Goal: Use online tool/utility: Utilize a website feature to perform a specific function

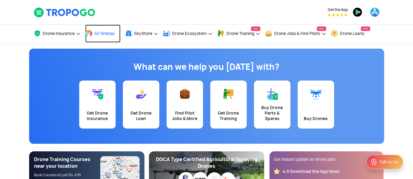
click at [96, 32] on span "Air Sherpa" at bounding box center [104, 33] width 20 height 5
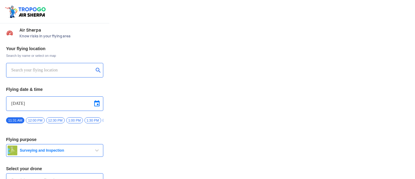
type input "DJI Mini2"
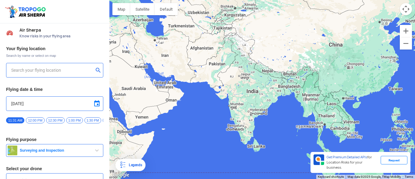
click at [52, 70] on input "text" at bounding box center [52, 70] width 82 height 7
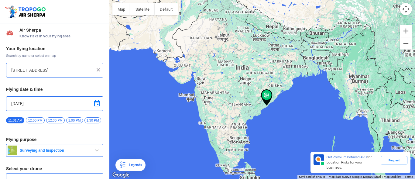
click at [45, 70] on input "[STREET_ADDRESS]" at bounding box center [52, 70] width 82 height 7
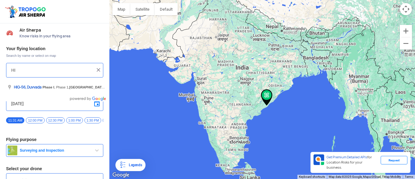
type input "H"
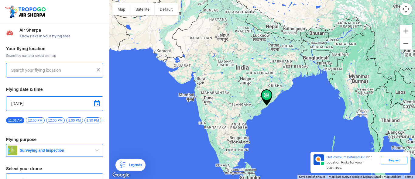
type input "i"
type input "[GEOGRAPHIC_DATA], [GEOGRAPHIC_DATA] 530049, [GEOGRAPHIC_DATA]"
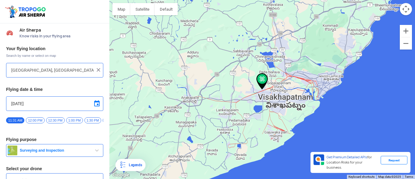
click at [260, 79] on img at bounding box center [262, 81] width 12 height 16
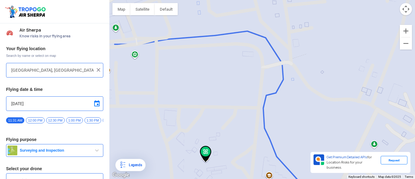
click at [203, 153] on img at bounding box center [206, 154] width 12 height 16
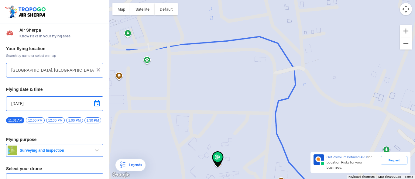
click at [217, 162] on img at bounding box center [218, 159] width 12 height 16
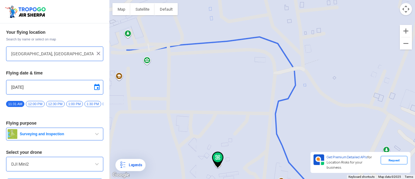
scroll to position [30, 0]
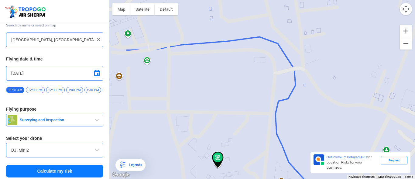
click at [71, 122] on span "Surveying and Inspection" at bounding box center [55, 120] width 76 height 5
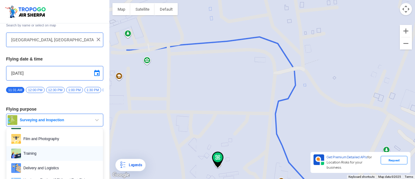
click at [34, 152] on span "Training" at bounding box center [59, 154] width 77 height 10
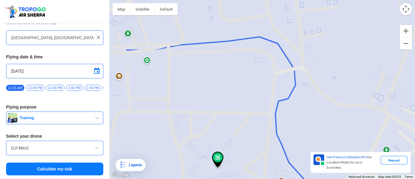
scroll to position [35, 0]
click at [37, 149] on input "DJI Mini2" at bounding box center [54, 147] width 87 height 7
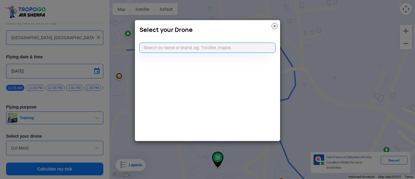
click at [276, 27] on img at bounding box center [275, 26] width 6 height 6
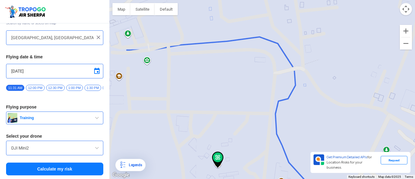
click at [97, 148] on span at bounding box center [96, 147] width 7 height 7
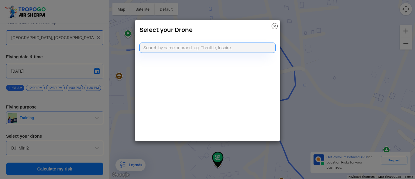
click at [97, 148] on modal-container "Select your Drone" at bounding box center [207, 89] width 415 height 179
click at [275, 26] on img at bounding box center [275, 26] width 6 height 6
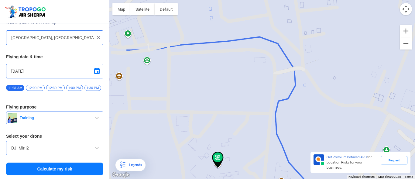
click at [67, 167] on button "Calculate my risk" at bounding box center [54, 169] width 97 height 13
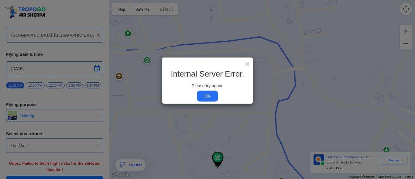
click at [207, 96] on link "OK" at bounding box center [207, 96] width 21 height 11
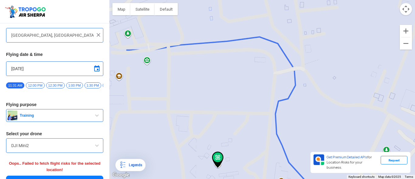
click at [97, 147] on span at bounding box center [96, 145] width 7 height 7
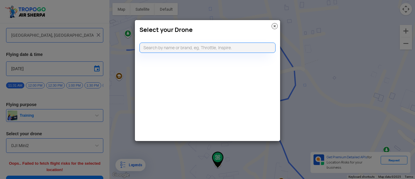
click at [273, 26] on img at bounding box center [275, 26] width 6 height 6
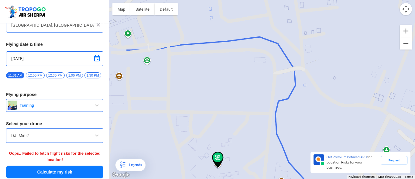
scroll to position [50, 0]
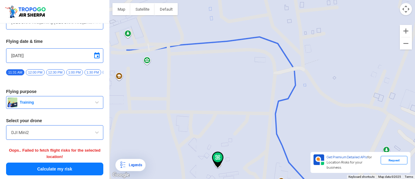
click at [86, 168] on button "Calculate my risk" at bounding box center [54, 169] width 97 height 13
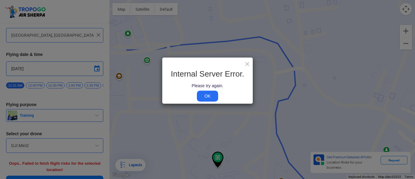
click at [201, 96] on link "OK" at bounding box center [207, 96] width 21 height 11
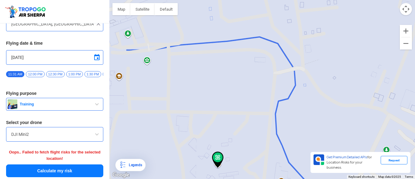
scroll to position [50, 0]
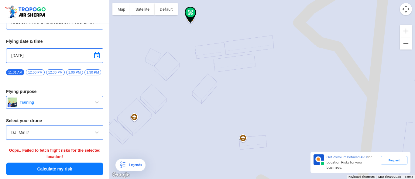
click at [190, 18] on img at bounding box center [191, 15] width 12 height 16
click at [124, 12] on button "Map" at bounding box center [121, 9] width 18 height 12
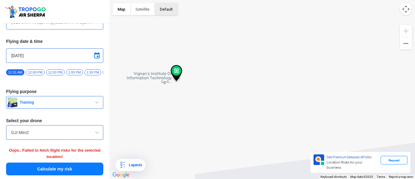
click at [169, 11] on button "button" at bounding box center [166, 9] width 23 height 12
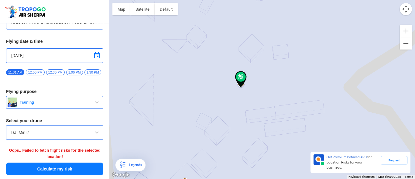
click at [96, 136] on div "DJI Mini2" at bounding box center [54, 132] width 97 height 15
click at [34, 71] on span "12:00 PM" at bounding box center [35, 72] width 19 height 6
click at [58, 165] on button "Calculate my risk" at bounding box center [54, 169] width 97 height 13
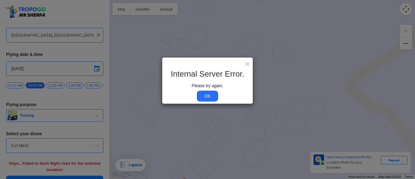
click at [202, 94] on link "OK" at bounding box center [207, 96] width 21 height 11
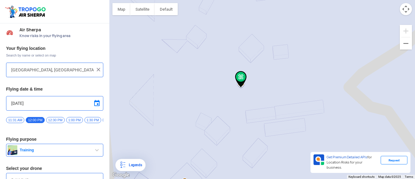
scroll to position [0, 0]
click at [97, 70] on img at bounding box center [98, 70] width 6 height 6
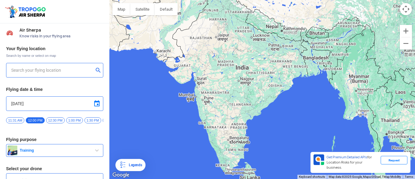
click at [72, 70] on input "text" at bounding box center [52, 70] width 82 height 7
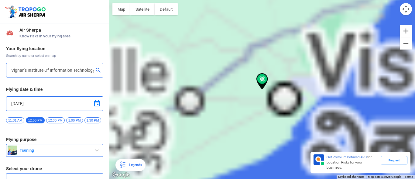
type input "[GEOGRAPHIC_DATA], [GEOGRAPHIC_DATA] 530049, [GEOGRAPHIC_DATA]"
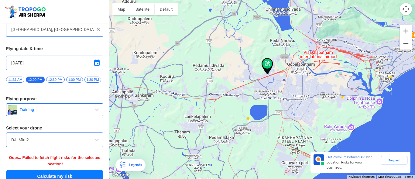
scroll to position [50, 0]
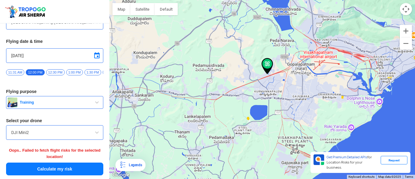
click at [72, 166] on button "Calculate my risk" at bounding box center [54, 169] width 97 height 13
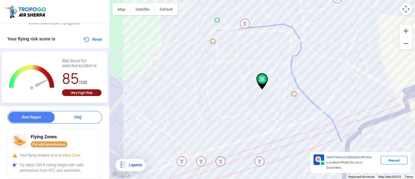
scroll to position [0, 0]
